Goal: Task Accomplishment & Management: Complete application form

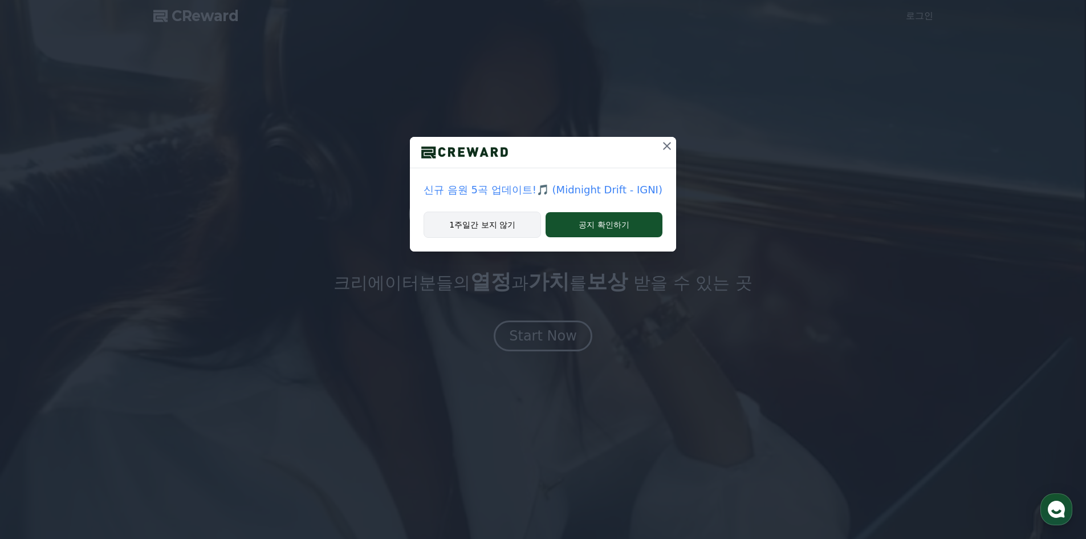
click at [449, 229] on button "1주일간 보지 않기" at bounding box center [482, 225] width 117 height 26
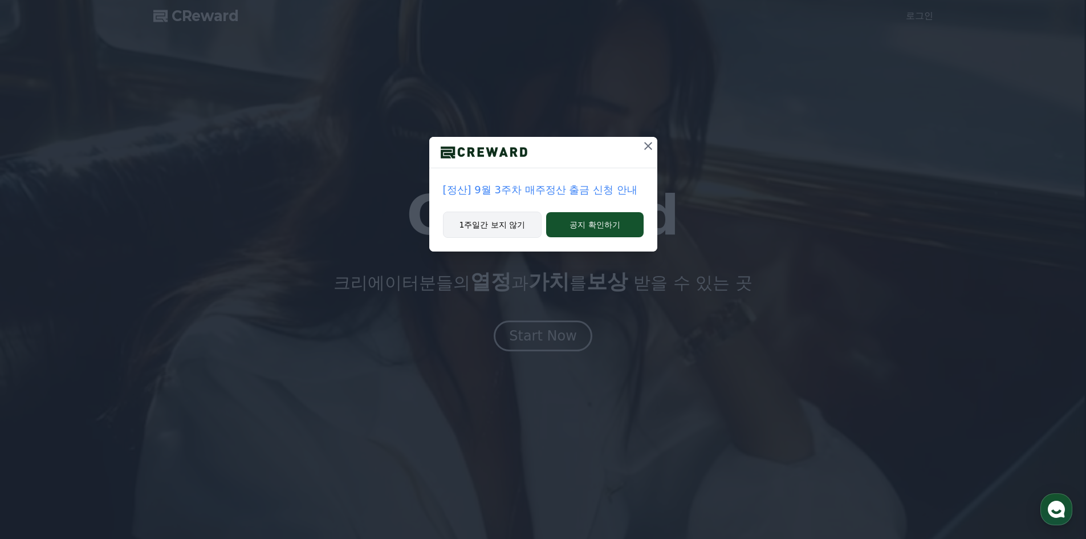
click at [458, 228] on button "1주일간 보지 않기" at bounding box center [492, 225] width 99 height 26
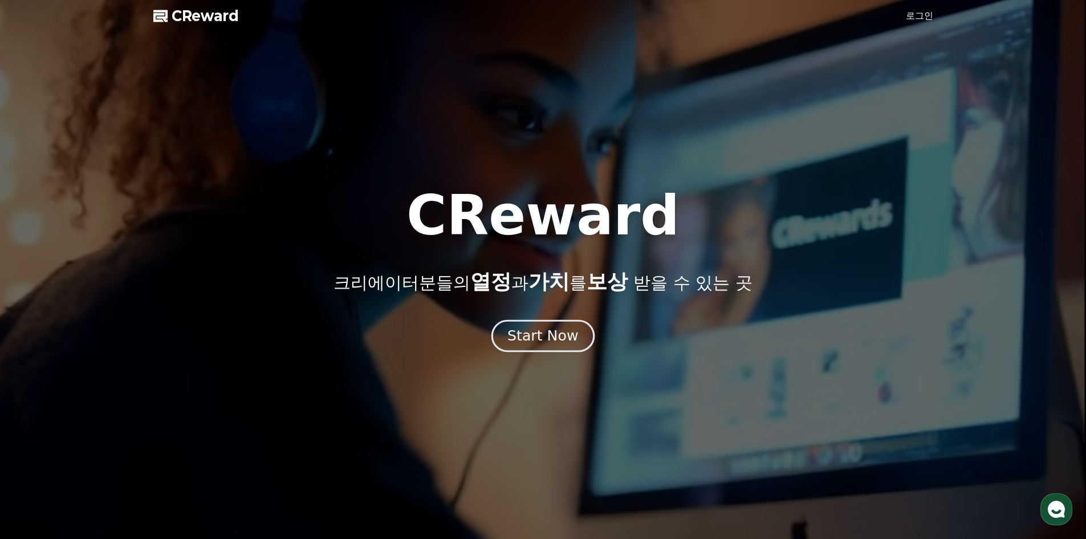
click at [555, 338] on div "Start Now" at bounding box center [543, 335] width 71 height 19
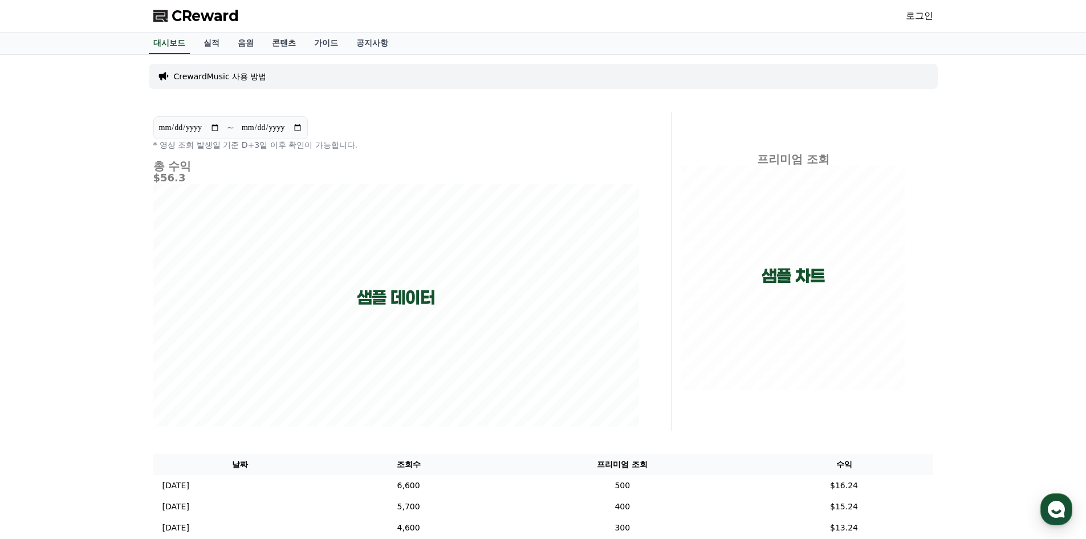
click at [933, 13] on link "로그인" at bounding box center [919, 16] width 27 height 14
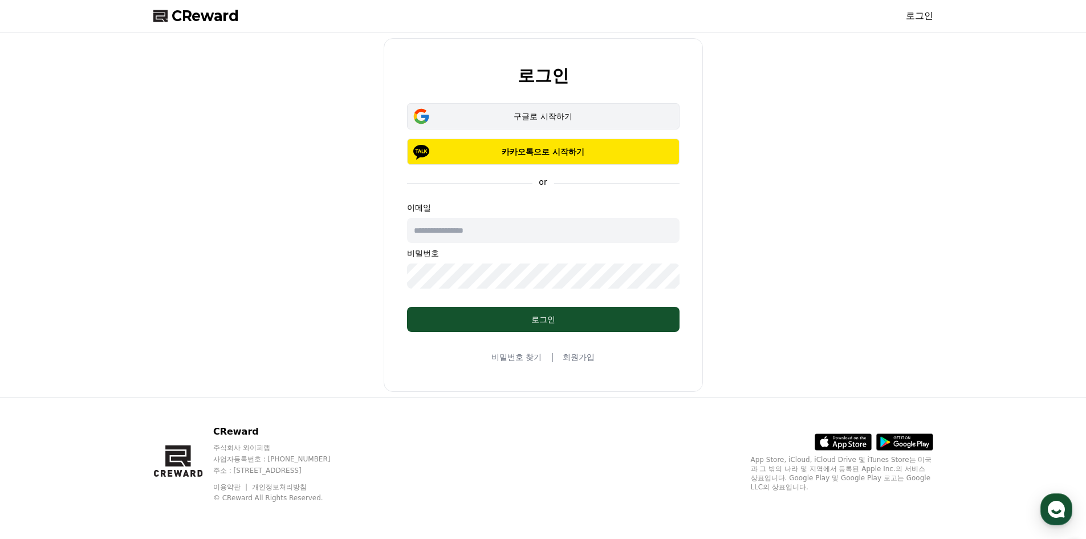
click at [595, 112] on div "구글로 시작하기" at bounding box center [544, 116] width 240 height 11
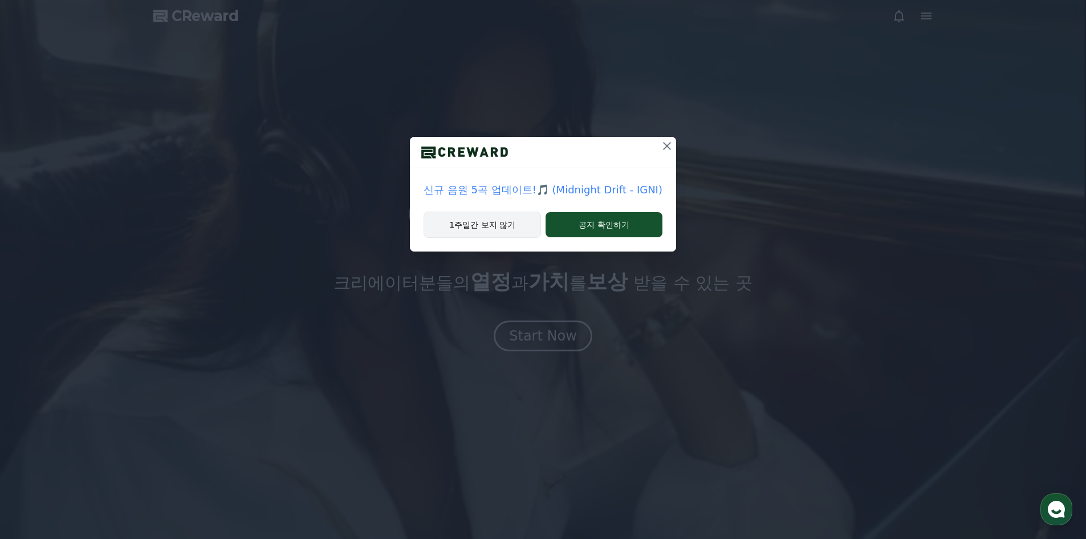
click at [510, 230] on button "1주일간 보지 않기" at bounding box center [482, 225] width 117 height 26
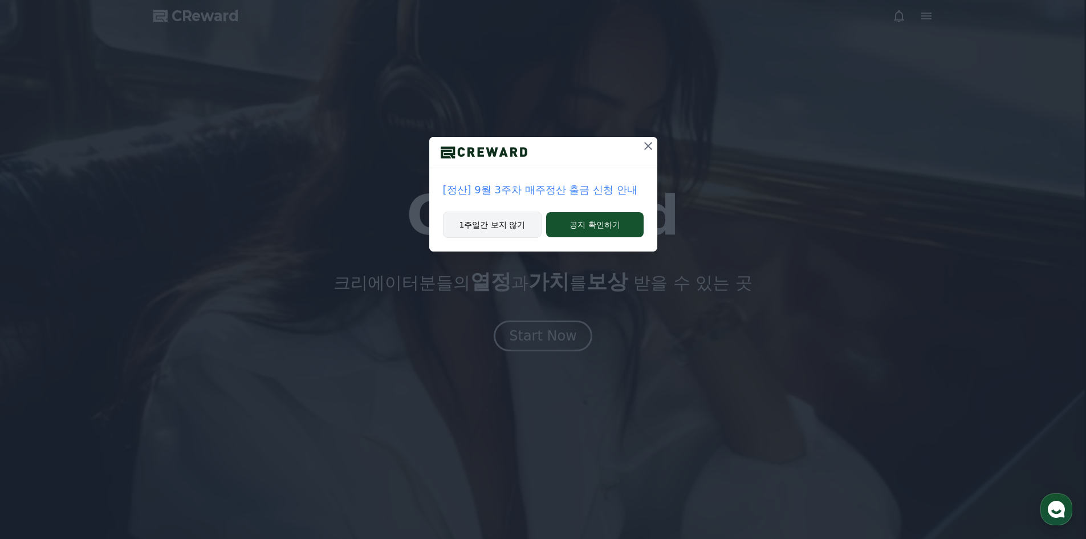
click at [504, 226] on button "1주일간 보지 않기" at bounding box center [492, 225] width 99 height 26
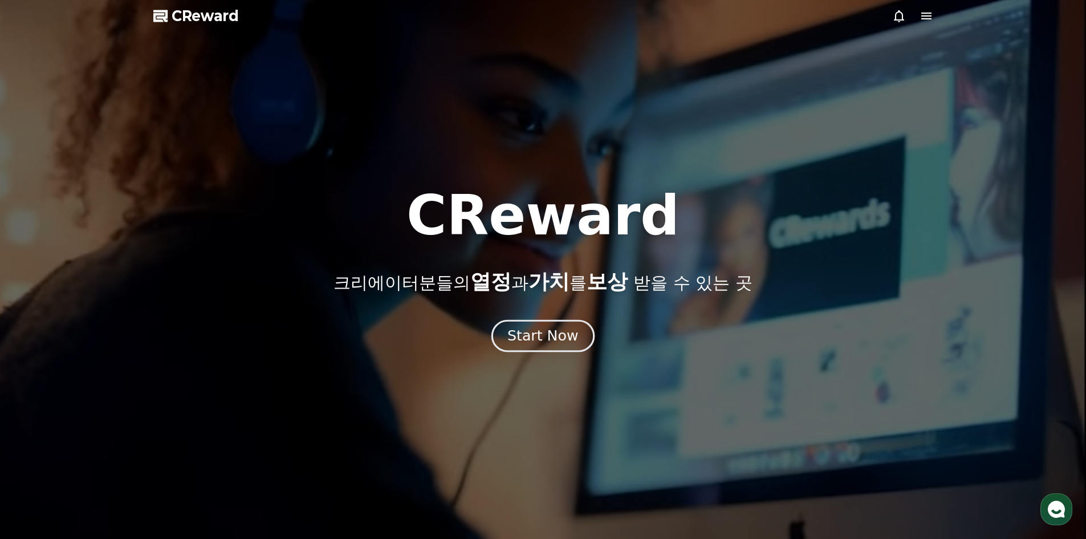
click at [537, 342] on div "Start Now" at bounding box center [543, 335] width 71 height 19
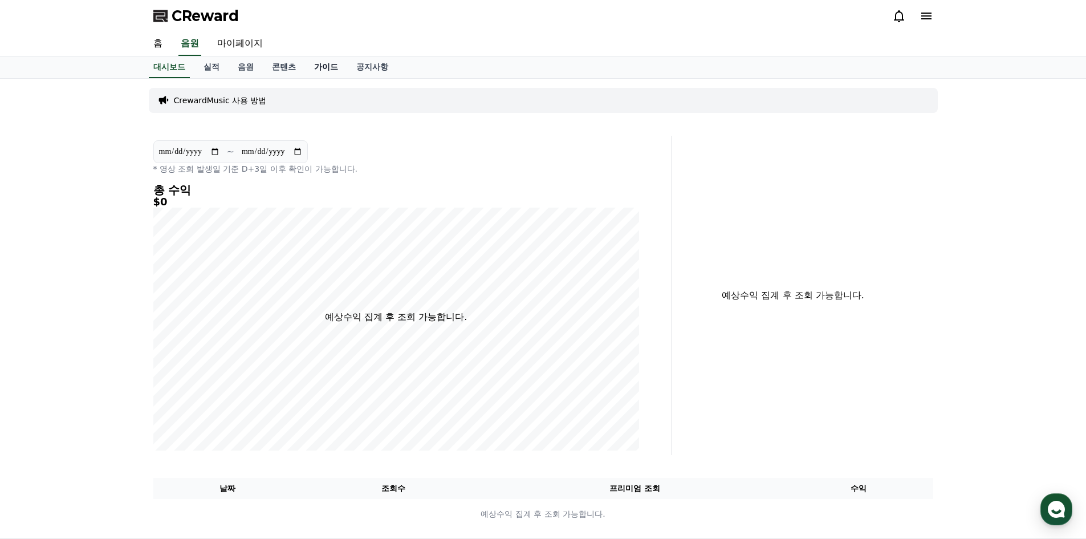
click at [319, 64] on link "가이드" at bounding box center [326, 67] width 42 height 22
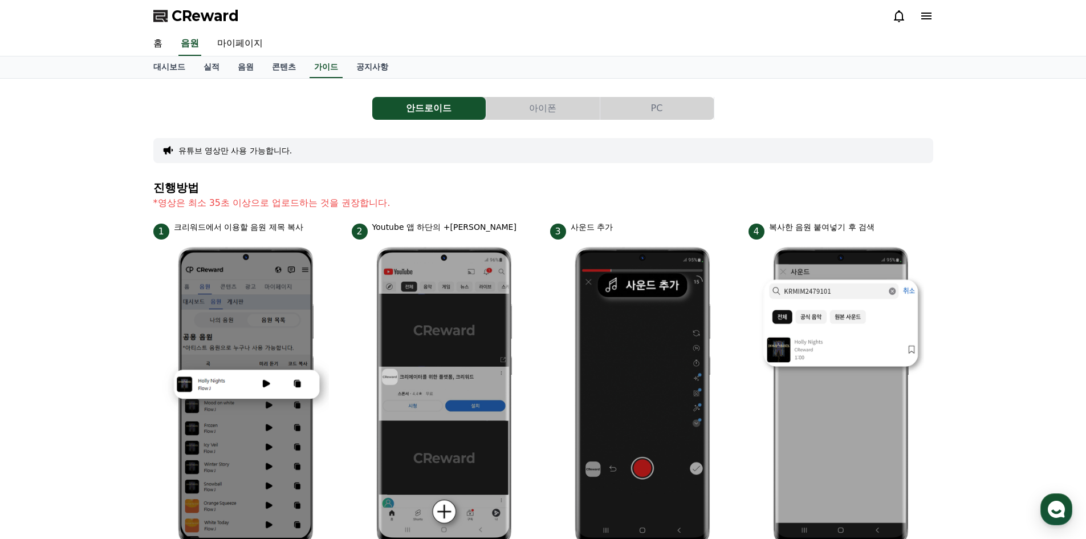
click at [639, 106] on button "PC" at bounding box center [656, 108] width 113 height 23
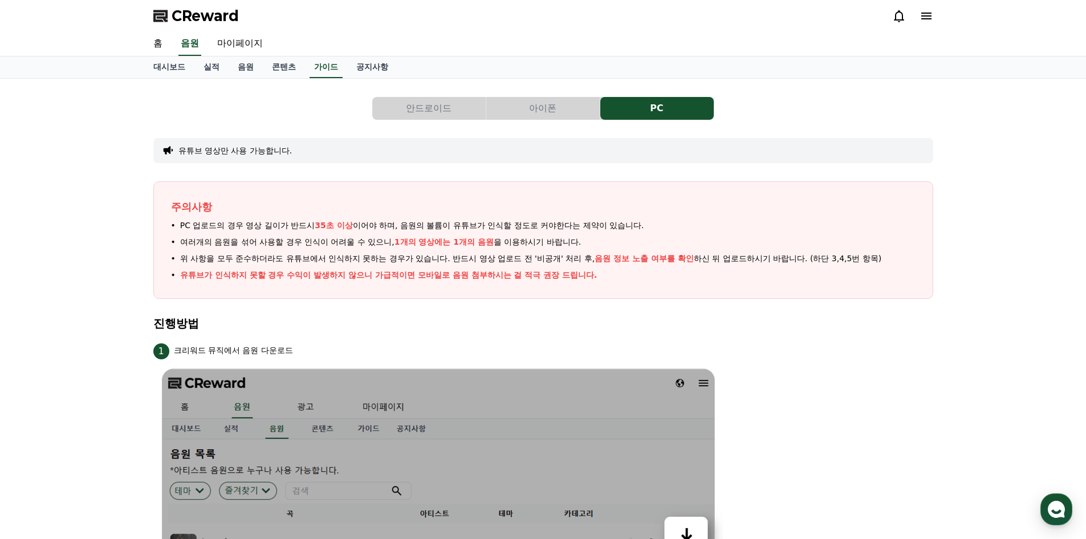
drag, startPoint x: 326, startPoint y: 220, endPoint x: 465, endPoint y: 225, distance: 139.2
click at [465, 225] on span "PC 업로드의 경우 영상 길이가 반드시 35초 이상 이어야 하며, 음원의 볼륨이 유튜브가 인식할 정도로 커야한다는 제약이 있습니다." at bounding box center [412, 226] width 464 height 12
click at [491, 225] on span "PC 업로드의 경우 영상 길이가 반드시 35초 이상 이어야 하며, 음원의 볼륨이 유튜브가 인식할 정도로 커야한다는 제약이 있습니다." at bounding box center [412, 226] width 464 height 12
drag, startPoint x: 286, startPoint y: 243, endPoint x: 425, endPoint y: 243, distance: 139.1
click at [425, 243] on span "여러개의 음원을 섞어 사용할 경우 인식이 어려울 수 있으니, 1개의 영상에는 1개의 음원 을 이용하시기 바랍니다." at bounding box center [380, 242] width 401 height 12
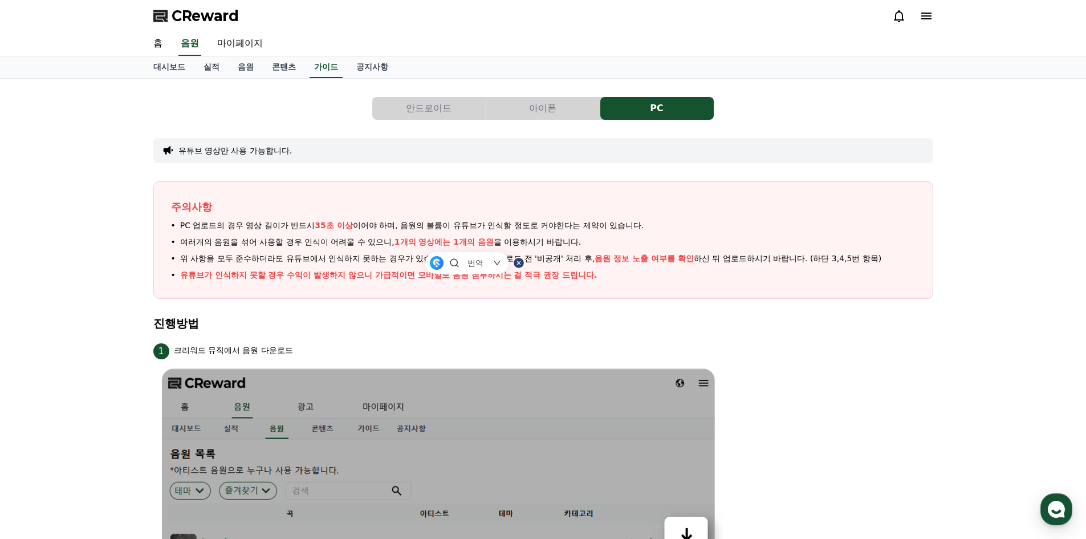
click at [514, 243] on span "여러개의 음원을 섞어 사용할 경우 인식이 어려울 수 있으니, 1개의 영상에는 1개의 음원 을 이용하시기 바랍니다." at bounding box center [380, 242] width 401 height 12
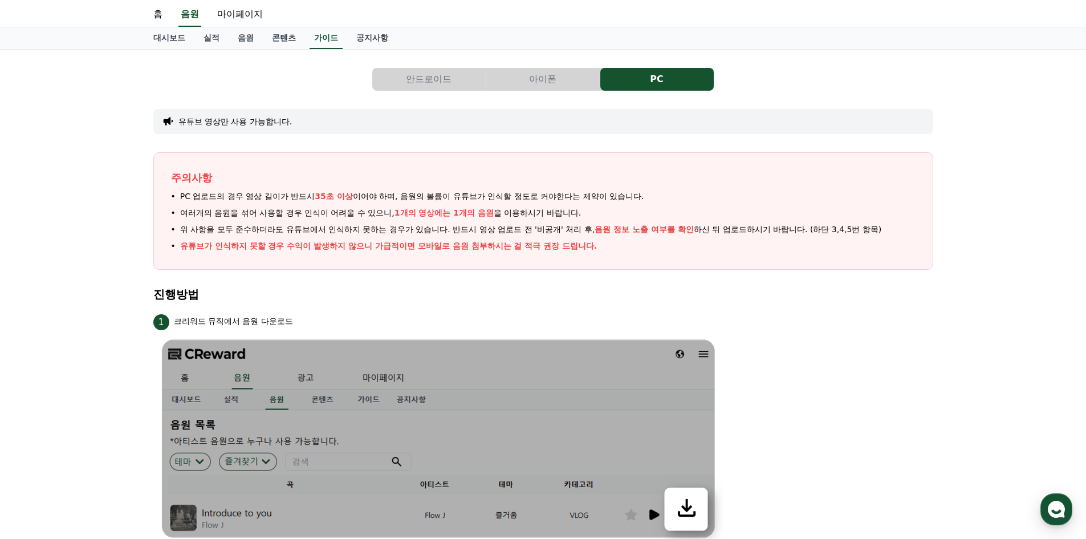
scroll to position [57, 0]
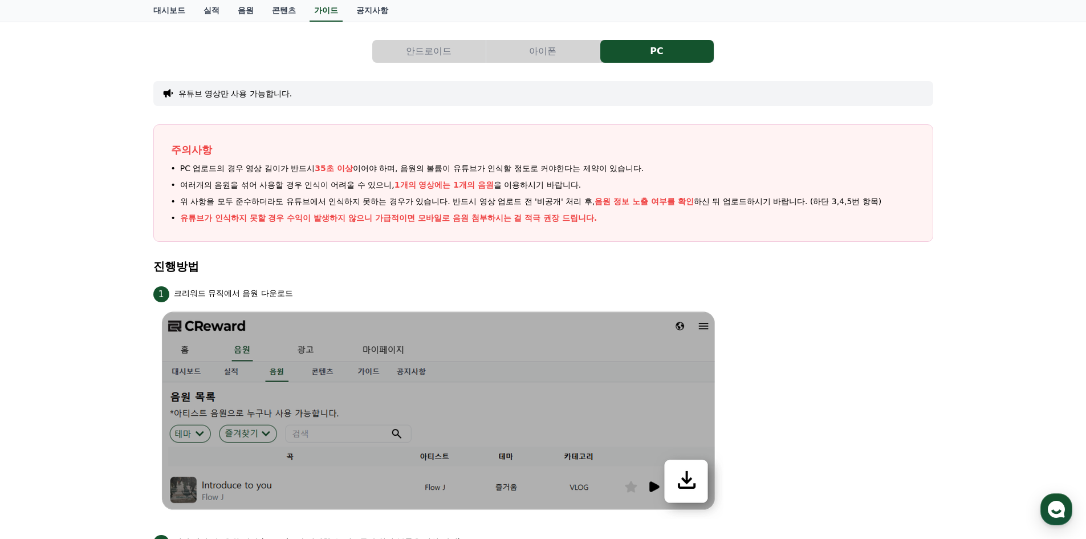
drag, startPoint x: 217, startPoint y: 220, endPoint x: 417, endPoint y: 220, distance: 200.2
click at [417, 220] on p "유튜브가 인식하지 못할 경우 수익이 발생하지 않으니 가급적이면 모바일로 음원 첨부하시는 걸 적극 권장 드립니다." at bounding box center [388, 218] width 417 height 12
drag, startPoint x: 538, startPoint y: 216, endPoint x: 351, endPoint y: 216, distance: 187.6
click at [351, 216] on p "유튜브가 인식하지 못할 경우 수익이 발생하지 않으니 가급적이면 모바일로 음원 첨부하시는 걸 적극 권장 드립니다." at bounding box center [388, 218] width 417 height 12
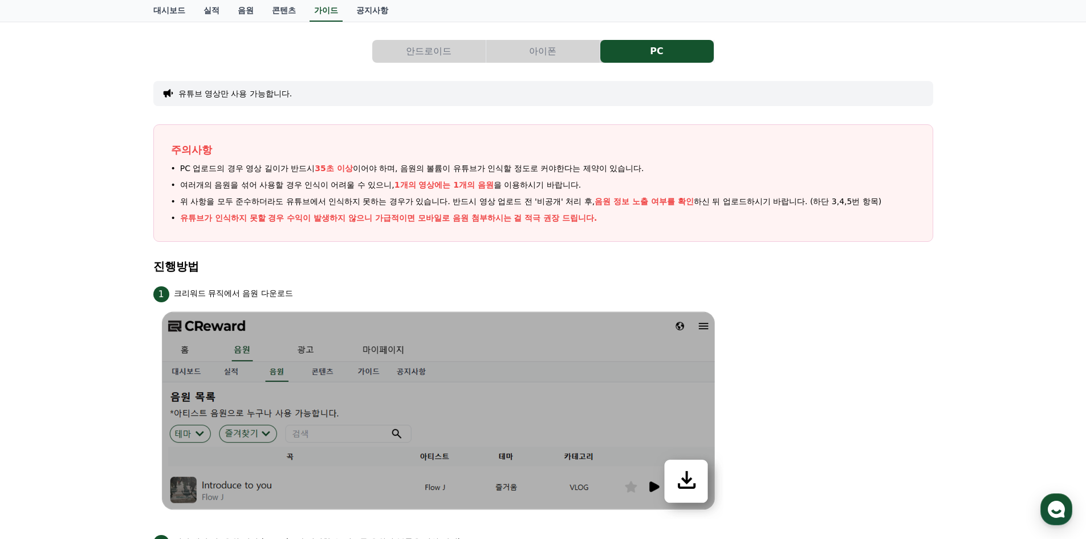
click at [351, 216] on p "유튜브가 인식하지 못할 경우 수익이 발생하지 않으니 가급적이면 모바일로 음원 첨부하시는 걸 적극 권장 드립니다." at bounding box center [388, 218] width 417 height 12
click at [425, 49] on button "안드로이드" at bounding box center [428, 51] width 113 height 23
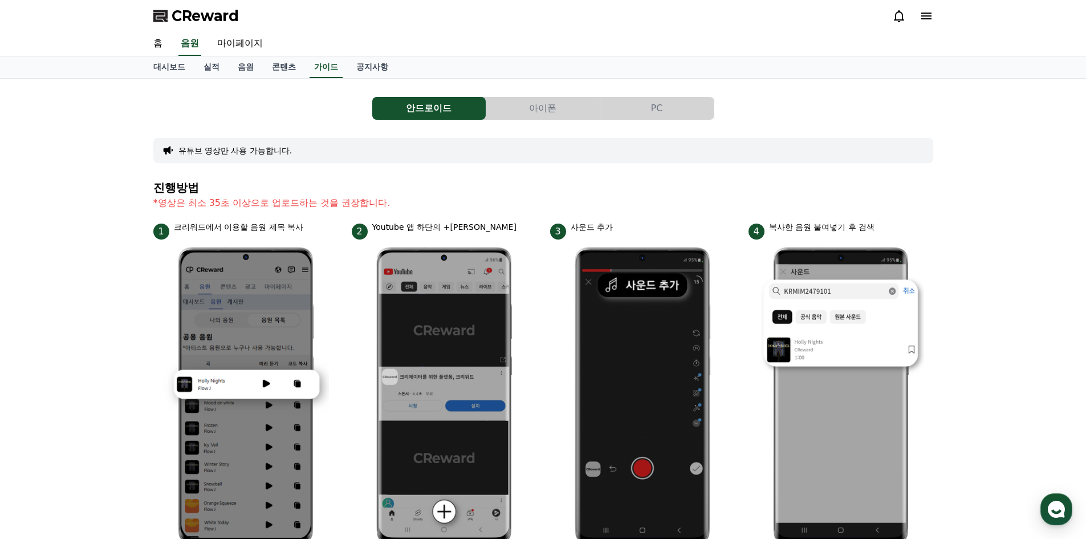
click at [921, 149] on div "유튜브 영상만 사용 가능합니다." at bounding box center [543, 150] width 780 height 25
click at [281, 74] on link "콘텐츠" at bounding box center [284, 67] width 42 height 22
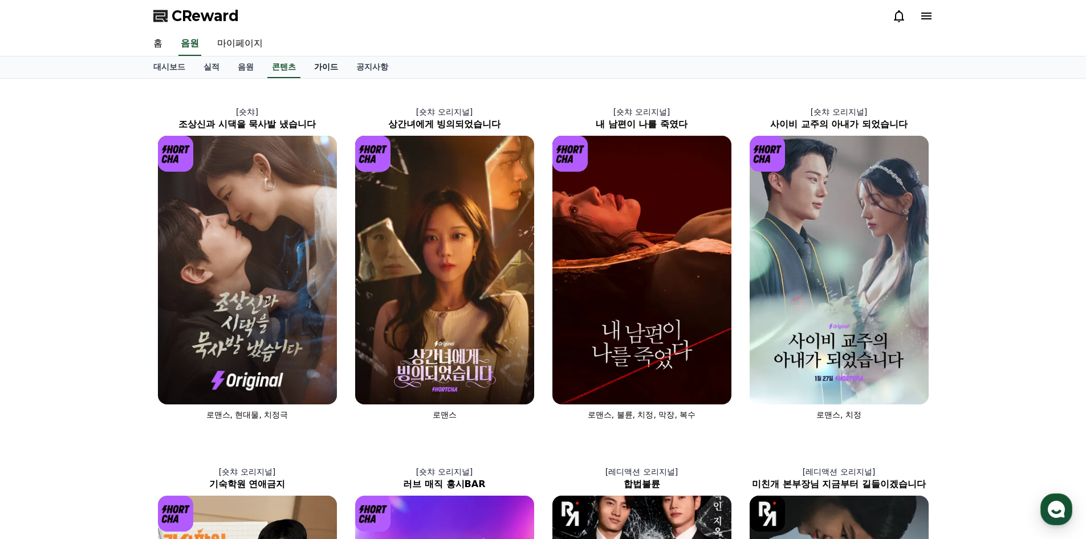
click at [322, 70] on link "가이드" at bounding box center [326, 67] width 42 height 22
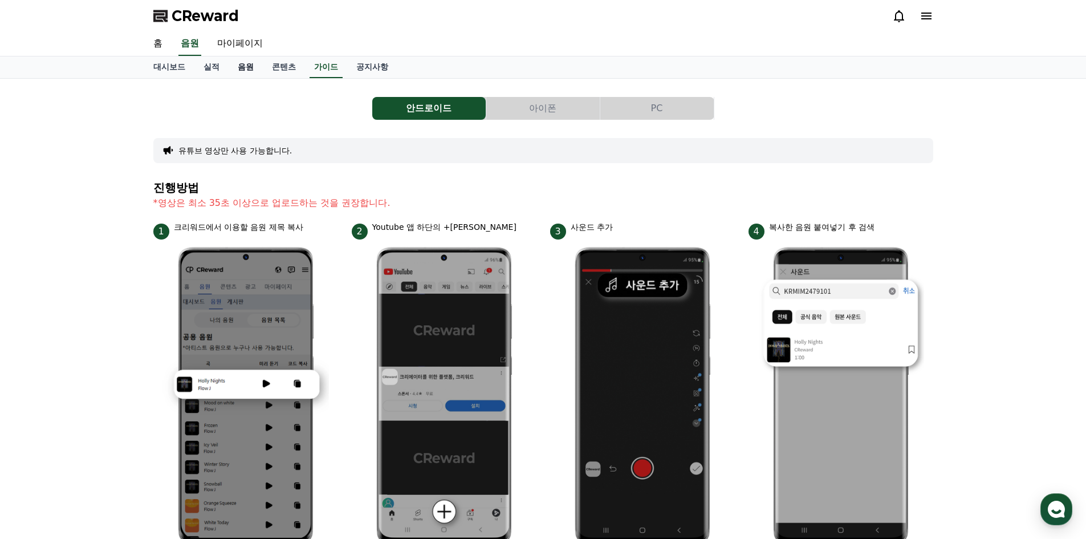
click at [243, 71] on link "음원" at bounding box center [246, 67] width 34 height 22
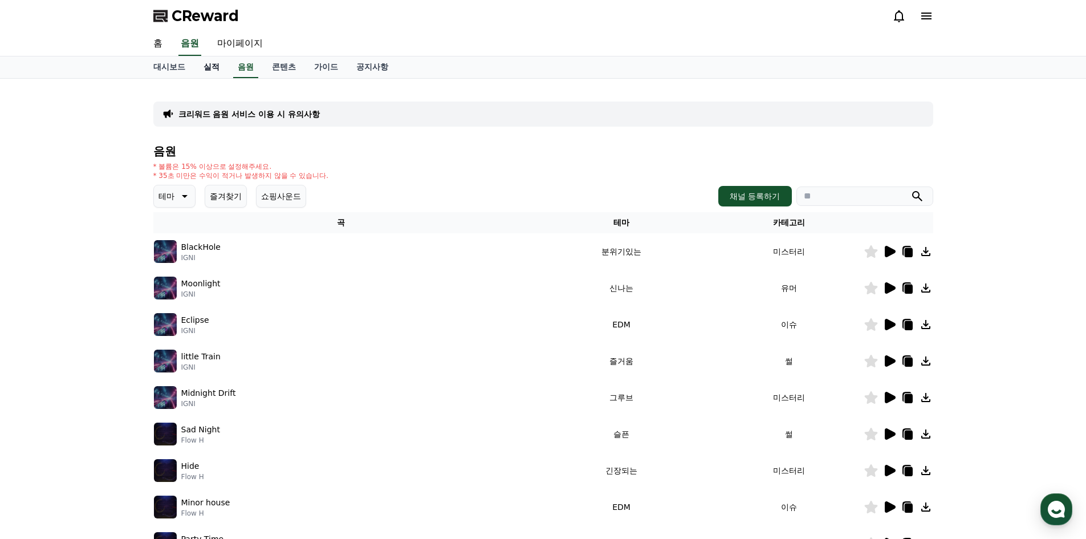
click at [208, 70] on link "실적" at bounding box center [211, 67] width 34 height 22
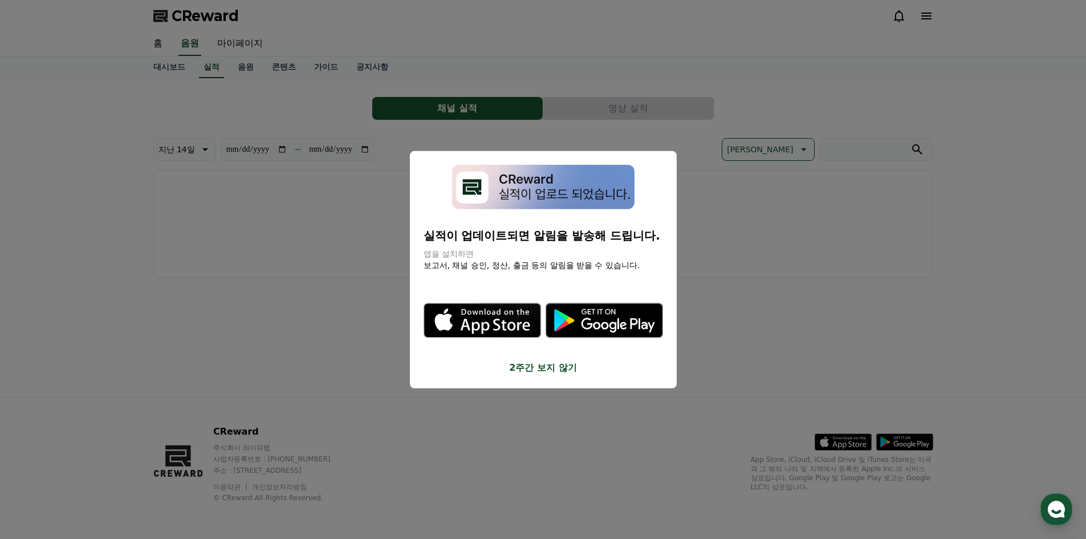
click at [173, 71] on button "close modal" at bounding box center [543, 269] width 1086 height 539
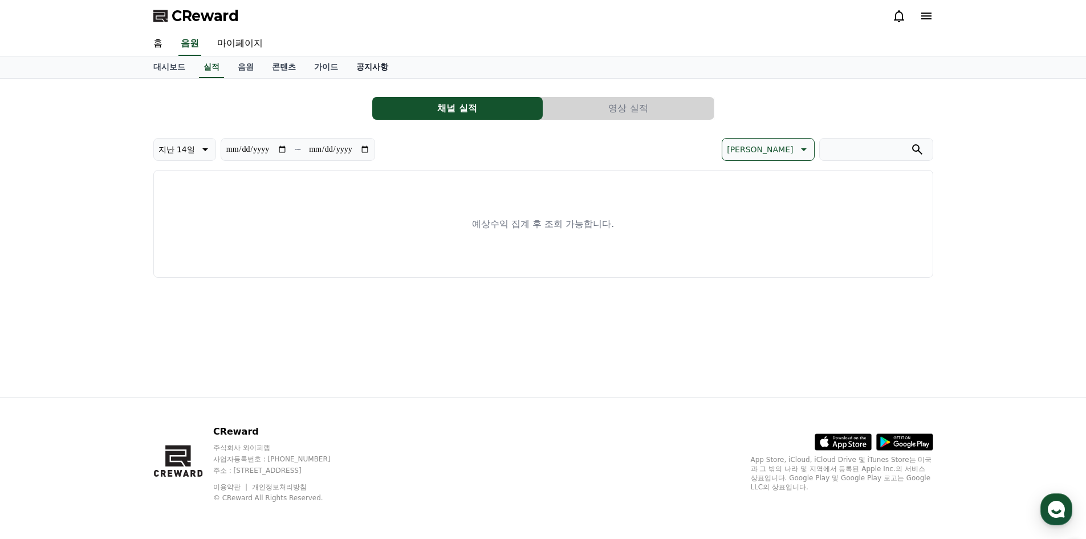
click at [368, 70] on link "공지사항" at bounding box center [372, 67] width 50 height 22
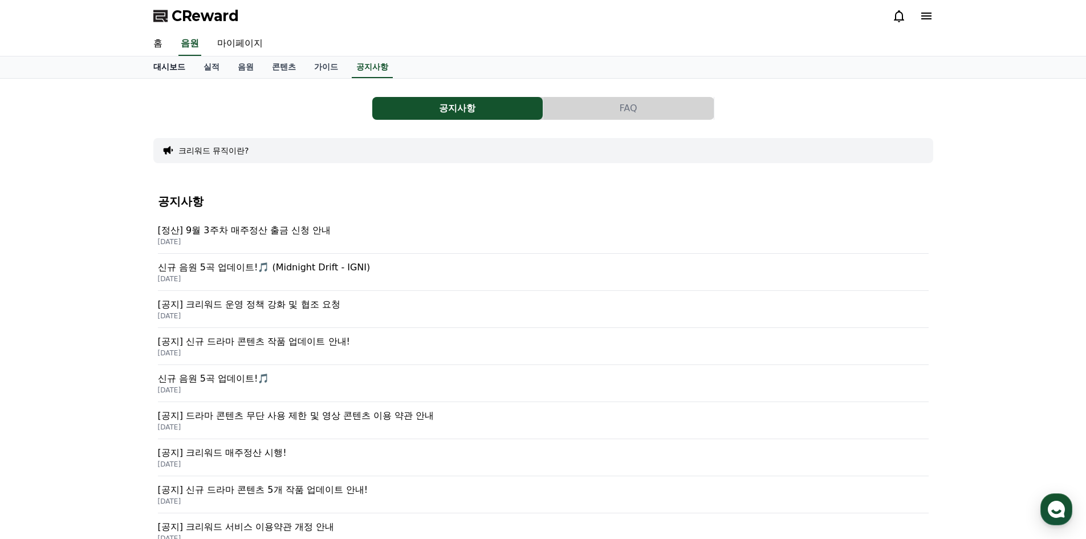
click at [155, 68] on link "대시보드" at bounding box center [169, 67] width 50 height 22
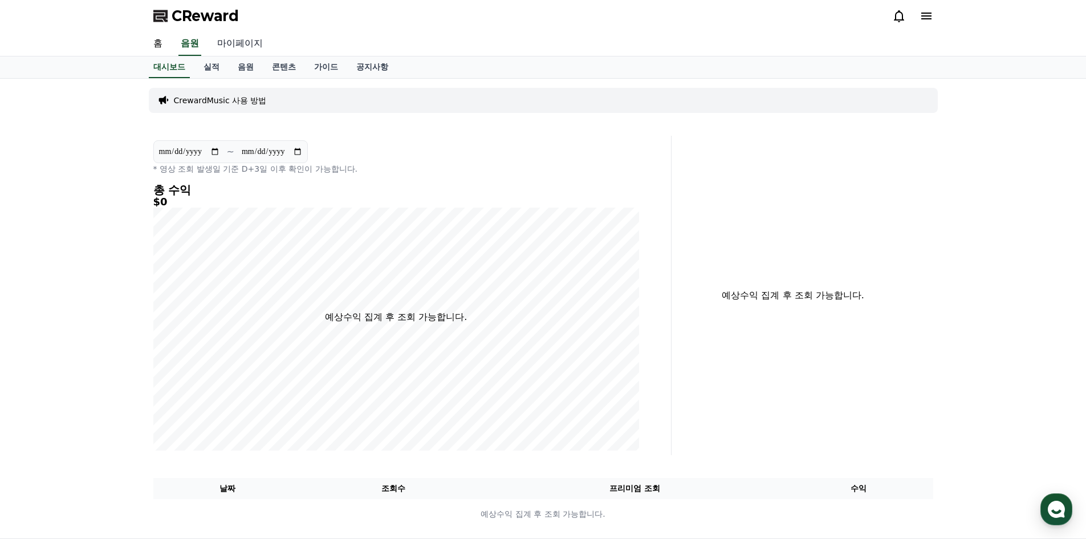
click at [215, 44] on link "마이페이지" at bounding box center [240, 44] width 64 height 24
select select "**********"
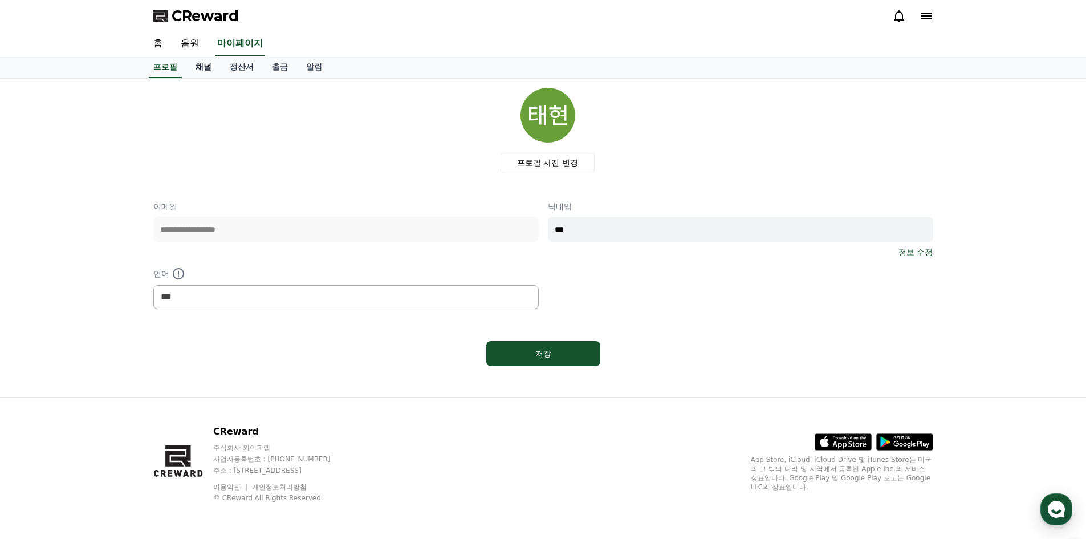
click at [204, 66] on link "채널" at bounding box center [203, 67] width 34 height 22
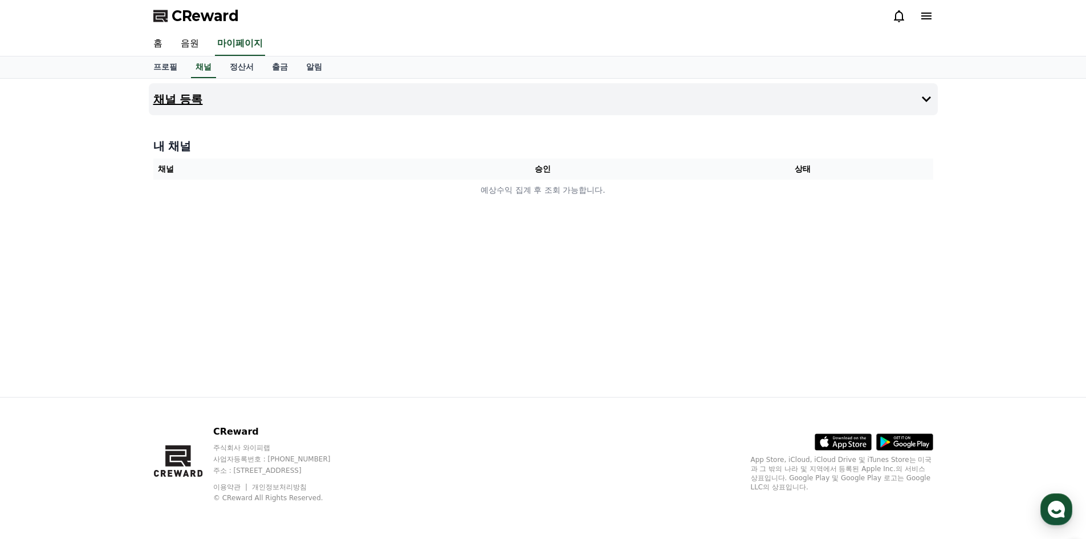
click at [668, 104] on button "채널 등록" at bounding box center [543, 99] width 789 height 32
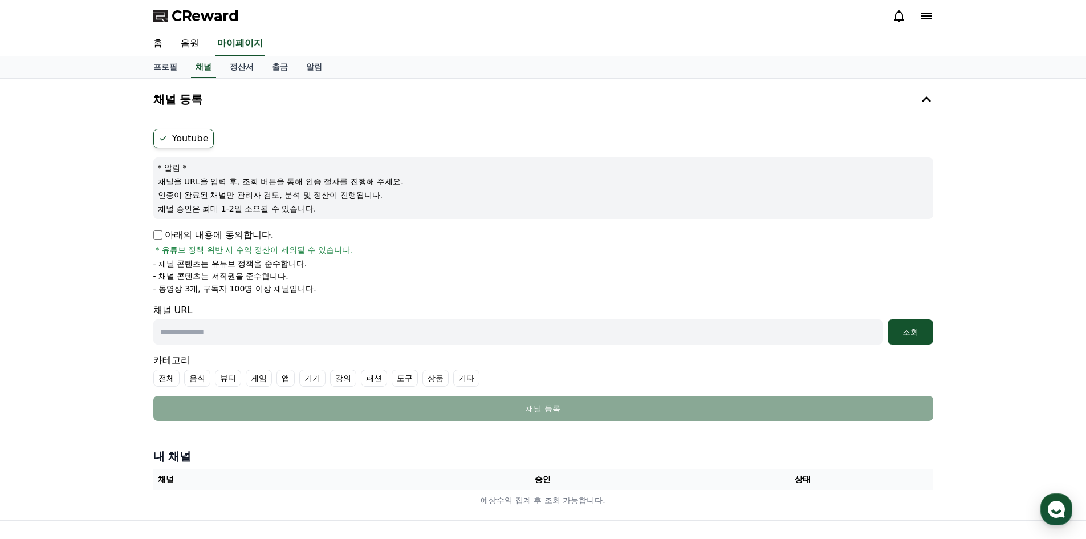
click at [197, 145] on label "Youtube" at bounding box center [183, 138] width 60 height 19
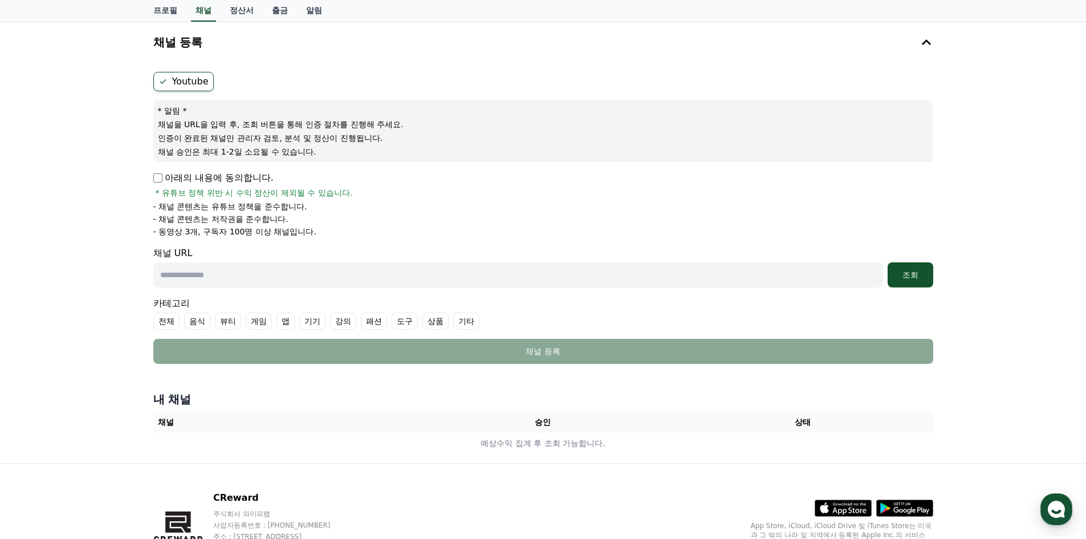
click at [268, 275] on input "text" at bounding box center [518, 274] width 730 height 25
paste input "**********"
type input "**********"
drag, startPoint x: 926, startPoint y: 267, endPoint x: 857, endPoint y: 295, distance: 74.4
click at [926, 265] on button "조회" at bounding box center [911, 274] width 46 height 25
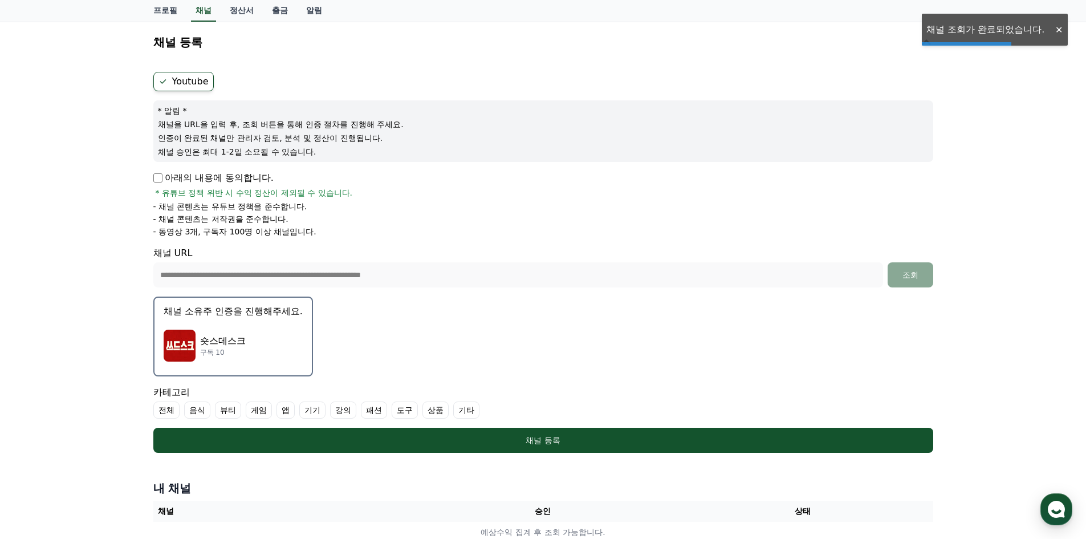
click at [218, 347] on p "숏스데스크" at bounding box center [223, 341] width 46 height 14
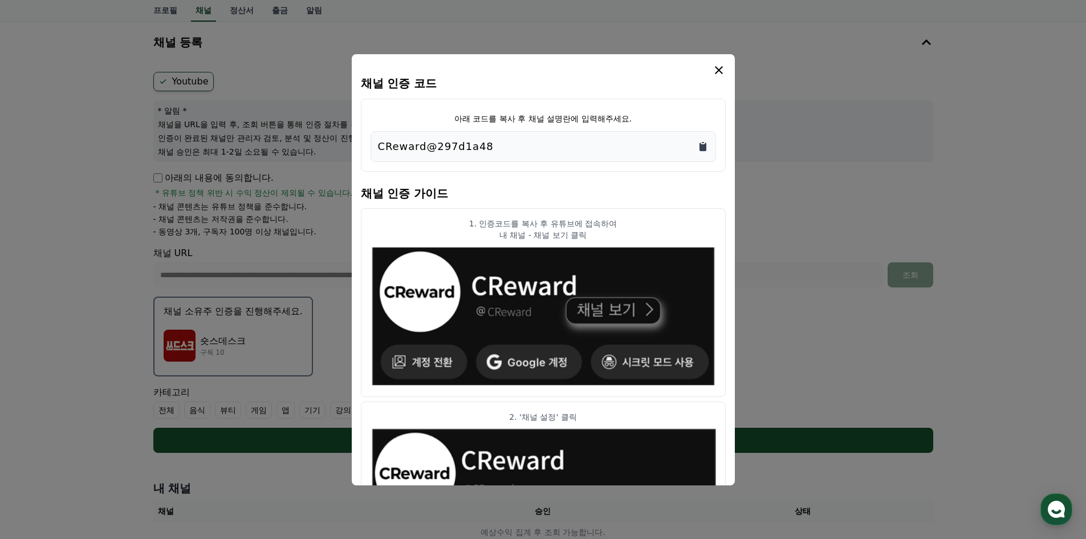
click at [704, 143] on icon "Copy to clipboard" at bounding box center [702, 146] width 11 height 11
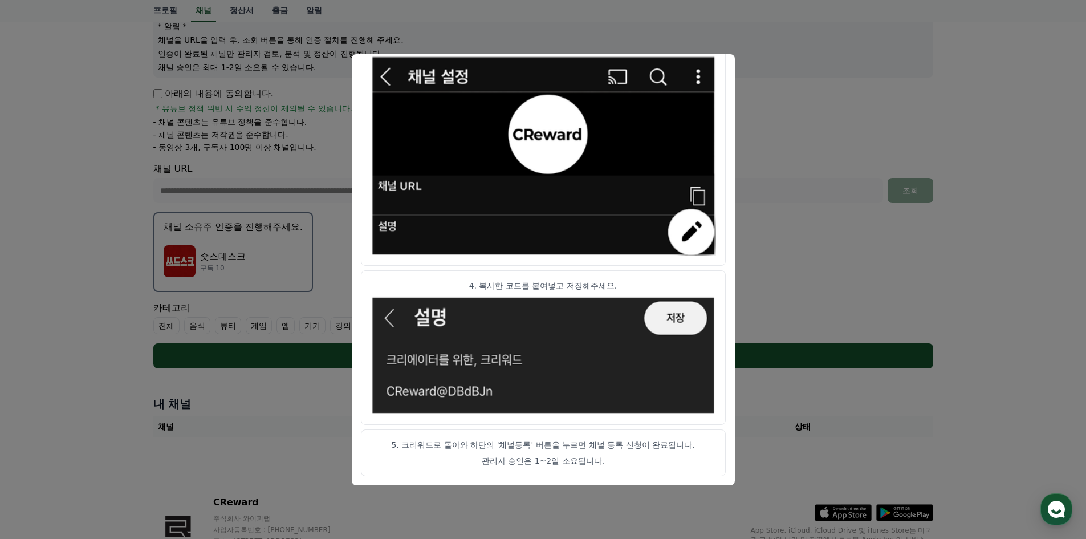
scroll to position [212, 0]
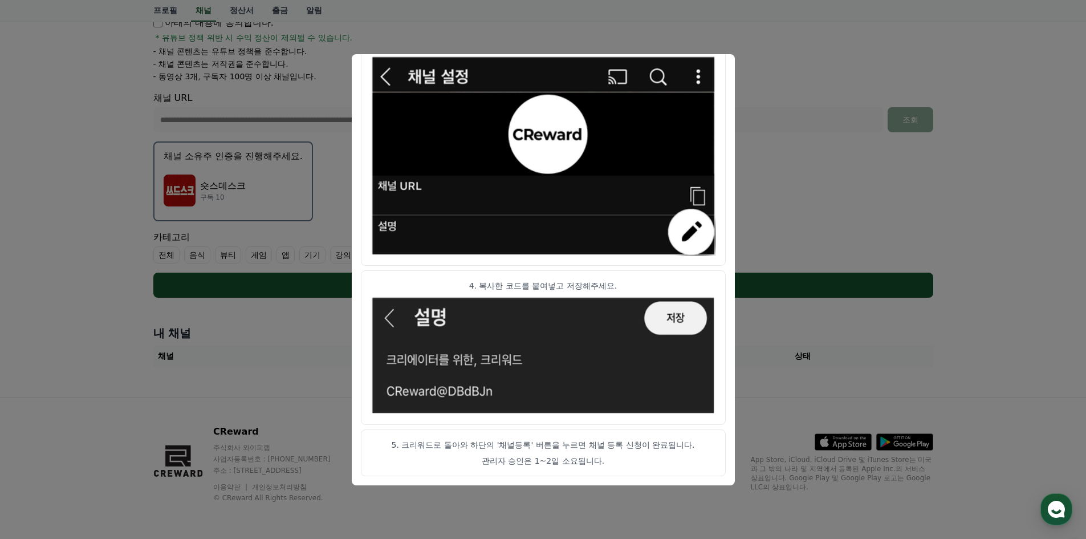
drag, startPoint x: 362, startPoint y: 63, endPoint x: 377, endPoint y: 114, distance: 53.4
click at [289, 302] on div "채널 인증 코드 아래 코드를 복사 후 채널 설명란에 입력해주세요. CReward@297d1a48 채널 인증 가이드 1. 인증코드를 복사 후 유…" at bounding box center [543, 302] width 789 height 0
click at [786, 183] on button "close modal" at bounding box center [543, 269] width 1086 height 539
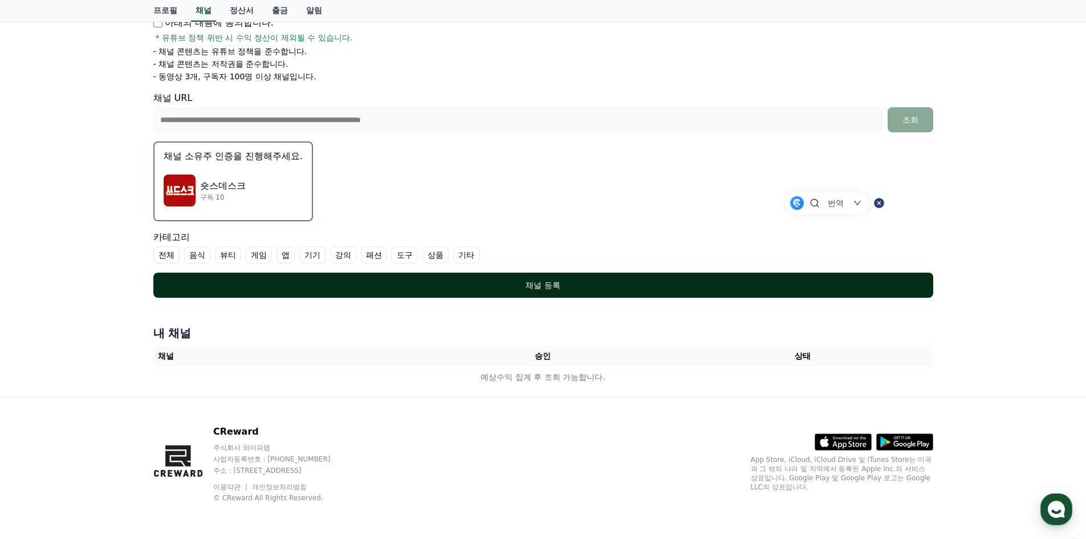
click at [562, 285] on div "채널 등록" at bounding box center [543, 284] width 734 height 11
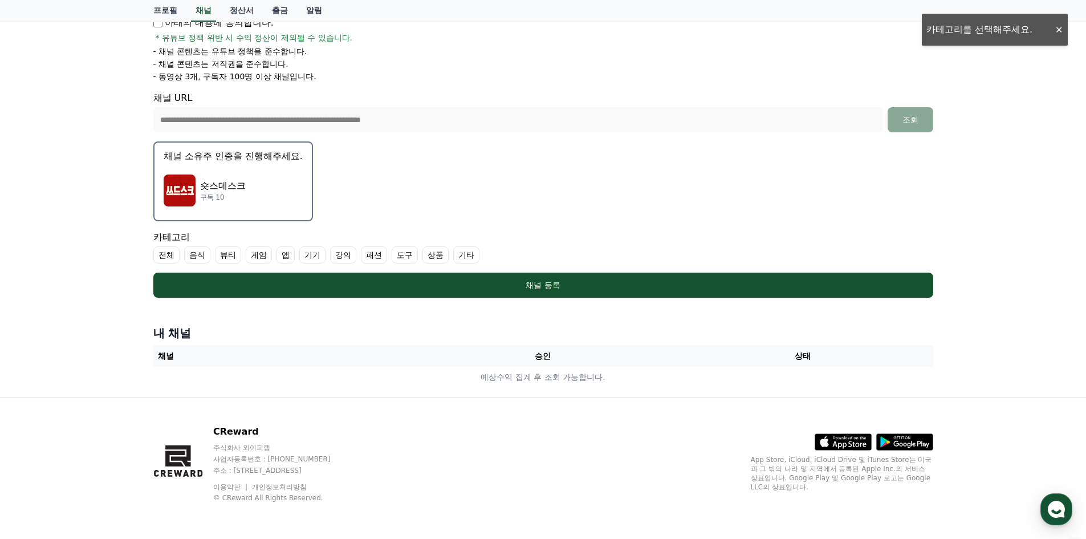
click at [465, 251] on label "기타" at bounding box center [466, 254] width 26 height 17
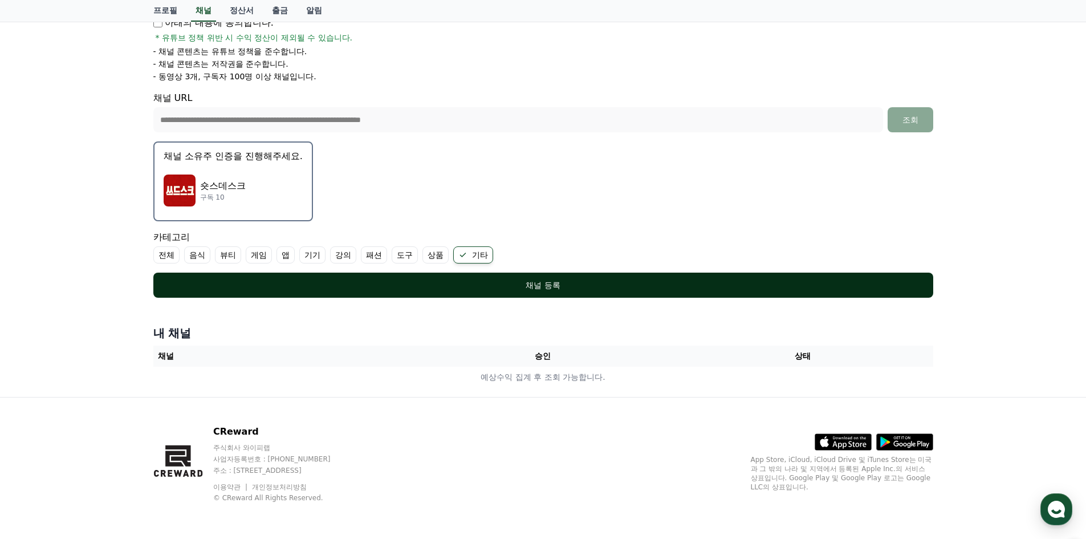
click at [460, 287] on div "채널 등록" at bounding box center [543, 284] width 734 height 11
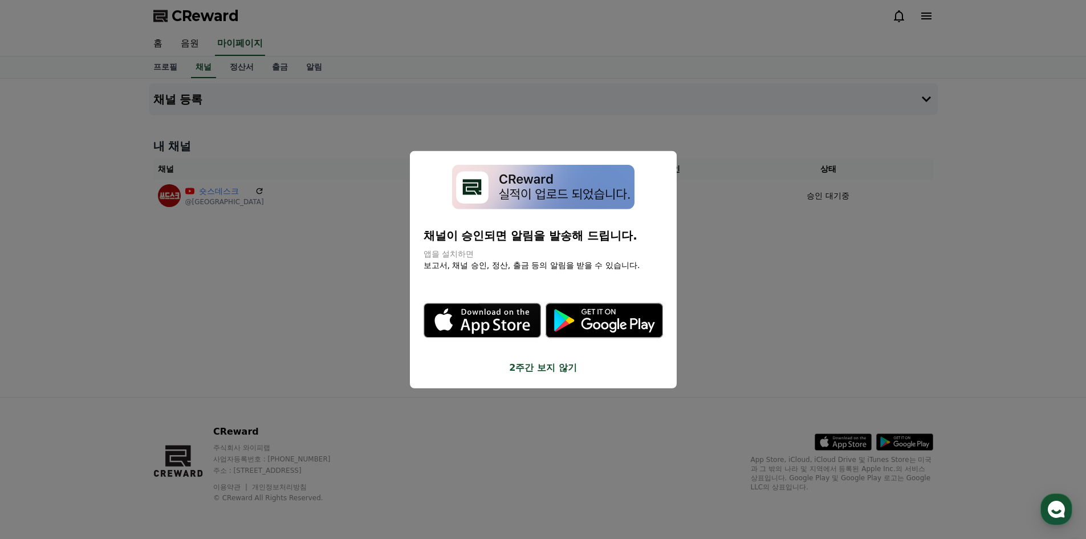
click at [825, 385] on button "close modal" at bounding box center [543, 269] width 1086 height 539
